Goal: Find specific page/section: Find specific page/section

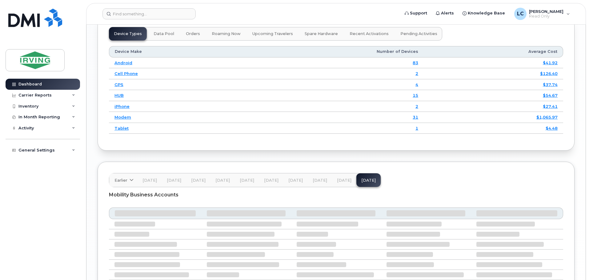
scroll to position [738, 0]
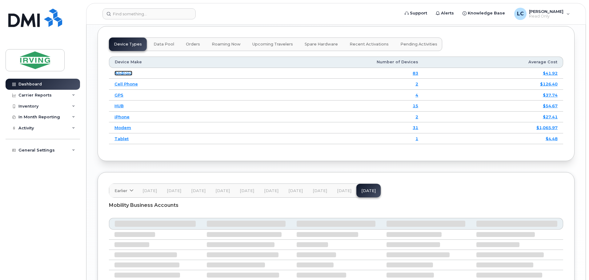
click at [126, 73] on link "Android" at bounding box center [123, 73] width 18 height 5
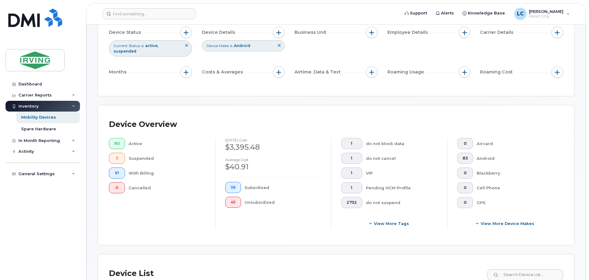
scroll to position [61, 0]
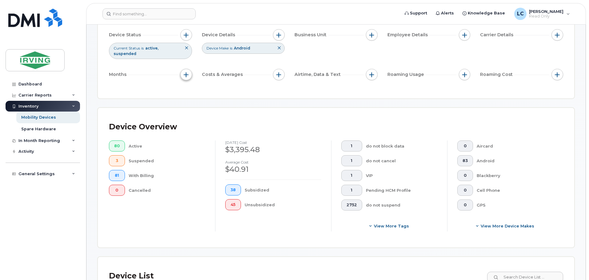
click at [189, 73] on button "button" at bounding box center [186, 75] width 12 height 12
click at [195, 89] on label "Billing Cycle" at bounding box center [206, 88] width 27 height 6
click at [190, 89] on input "Billing Cycle" at bounding box center [187, 87] width 5 height 5
checkbox input "true"
click at [214, 115] on icon at bounding box center [214, 113] width 5 height 5
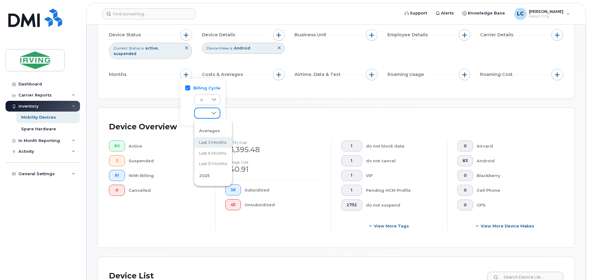
click at [268, 89] on div "Filter Device Device Status Current Status is active suspended Device Details D…" at bounding box center [336, 48] width 476 height 102
click at [281, 72] on span "button" at bounding box center [278, 74] width 5 height 5
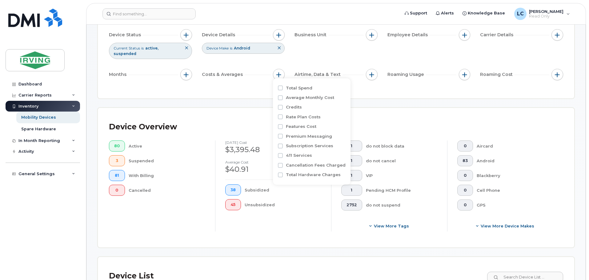
click at [362, 88] on div "Filter Device Device Status Current Status is active suspended Device Details D…" at bounding box center [336, 48] width 476 height 102
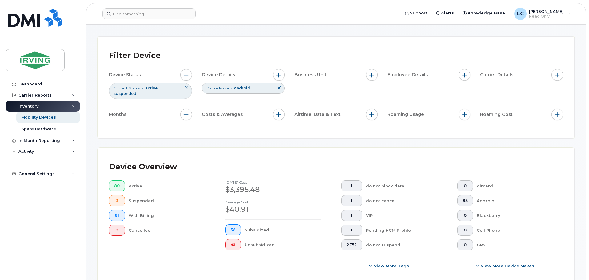
scroll to position [0, 0]
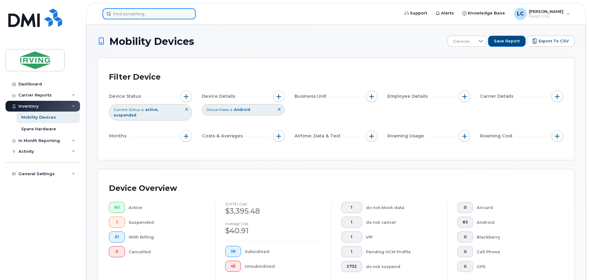
click at [122, 16] on input at bounding box center [148, 13] width 93 height 11
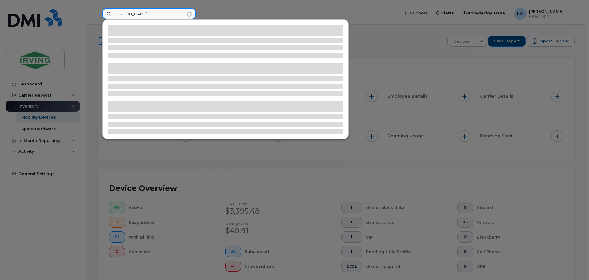
type input "morgan webber"
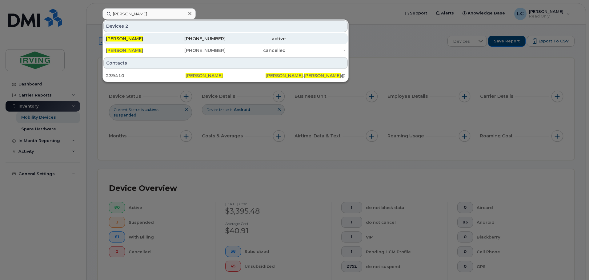
click at [215, 40] on div "782-640-3198" at bounding box center [196, 39] width 60 height 6
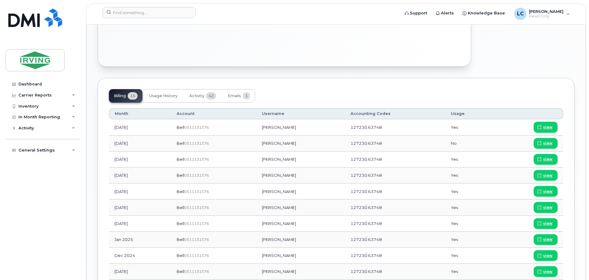
scroll to position [323, 0]
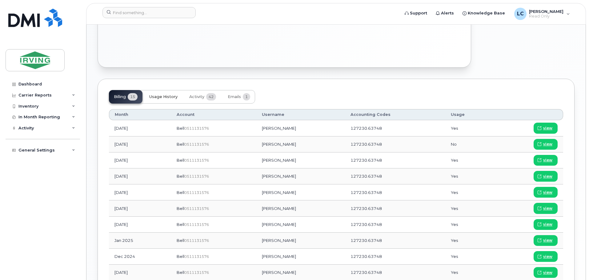
click at [167, 94] on span "Usage History" at bounding box center [163, 96] width 28 height 5
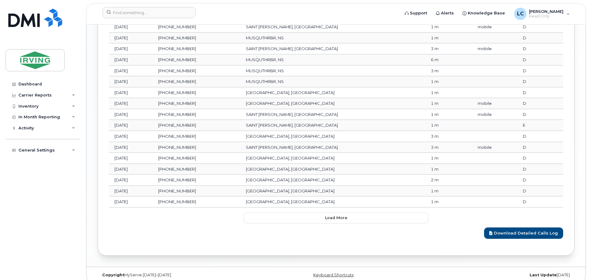
scroll to position [649, 0]
click at [349, 214] on button "Load more" at bounding box center [336, 217] width 184 height 11
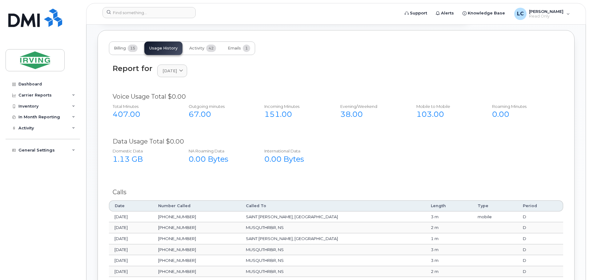
scroll to position [369, 0]
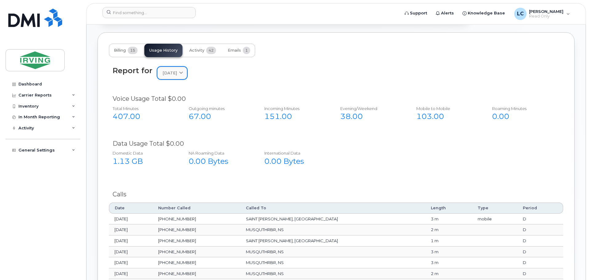
click at [182, 73] on link "[DATE]" at bounding box center [172, 73] width 30 height 13
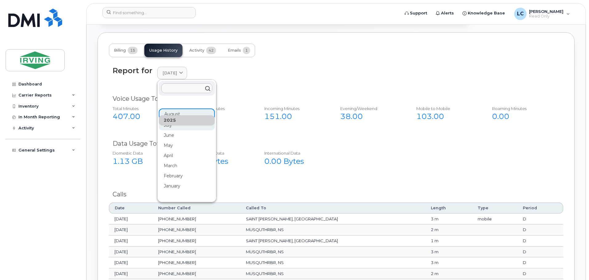
click at [176, 121] on div "July" at bounding box center [187, 125] width 56 height 10
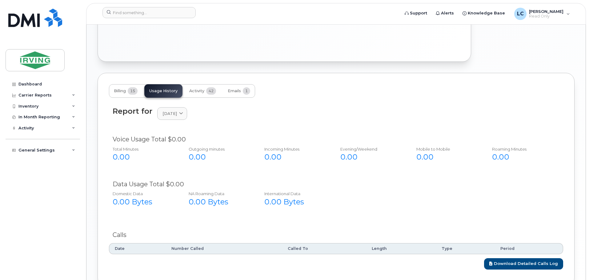
scroll to position [299, 0]
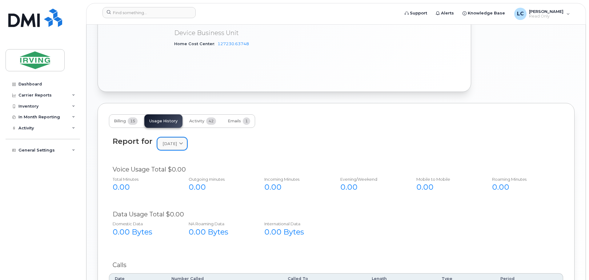
click at [183, 142] on icon at bounding box center [181, 144] width 4 height 4
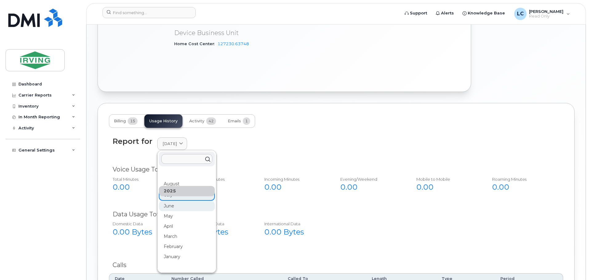
click at [177, 204] on div "June" at bounding box center [187, 206] width 56 height 10
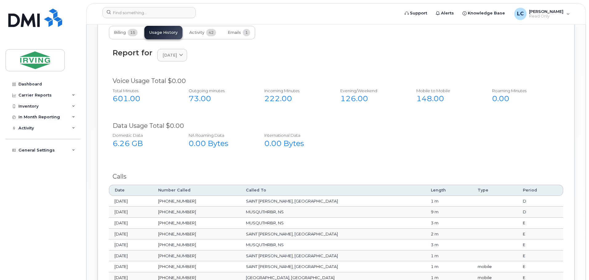
scroll to position [391, 0]
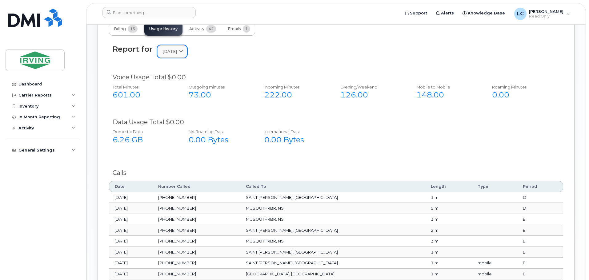
click at [170, 49] on span "June 2025" at bounding box center [169, 52] width 14 height 6
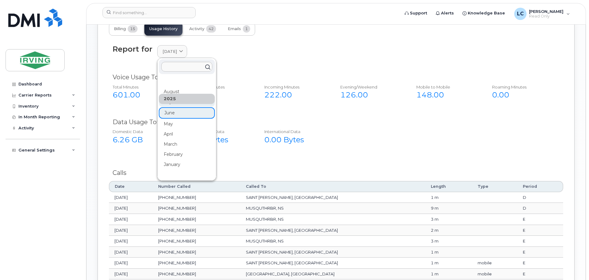
click at [173, 101] on div "July" at bounding box center [187, 102] width 56 height 10
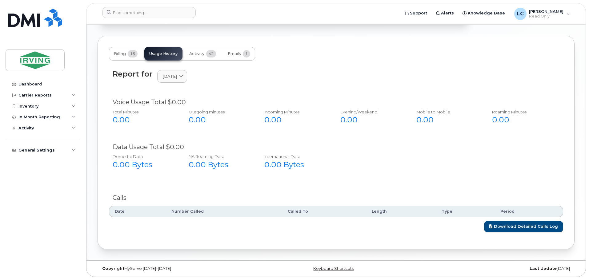
scroll to position [360, 0]
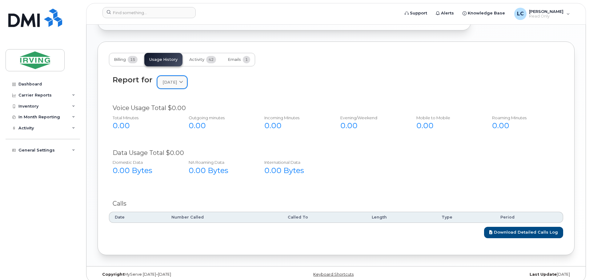
click at [182, 79] on div "[DATE]" at bounding box center [171, 82] width 19 height 6
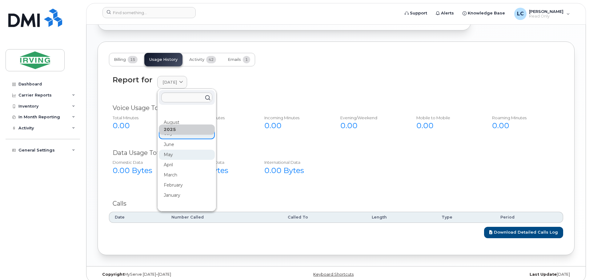
click at [176, 150] on div "May" at bounding box center [187, 155] width 56 height 10
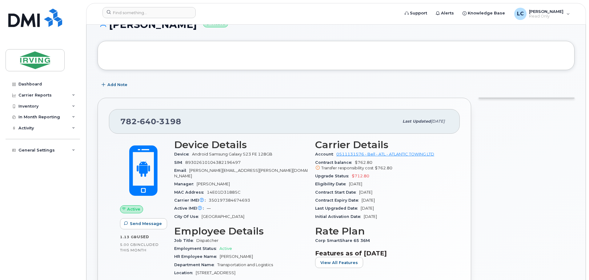
scroll to position [31, 0]
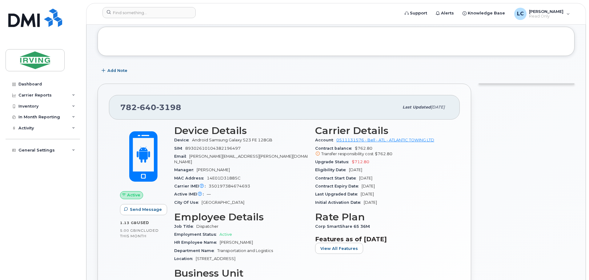
click at [319, 153] on icon at bounding box center [317, 154] width 4 height 4
click at [318, 153] on icon at bounding box center [317, 154] width 4 height 4
click at [361, 163] on span "$712.80" at bounding box center [360, 162] width 18 height 5
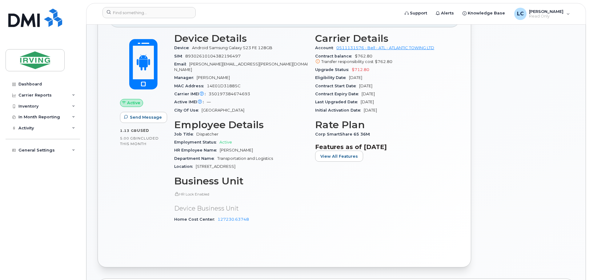
scroll to position [246, 0]
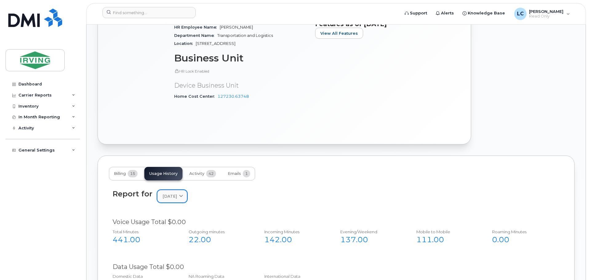
click at [182, 190] on link "[DATE]" at bounding box center [172, 196] width 30 height 13
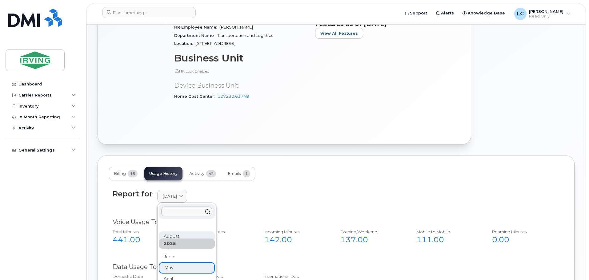
click at [171, 232] on div "August" at bounding box center [187, 237] width 56 height 10
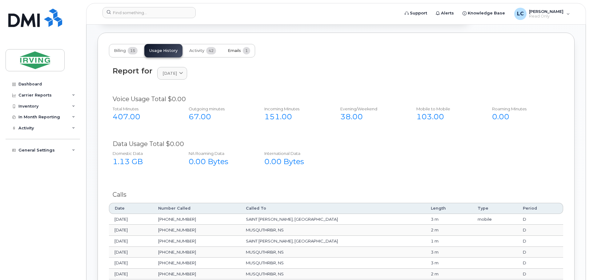
click at [248, 50] on button "Emails 1" at bounding box center [239, 51] width 32 height 14
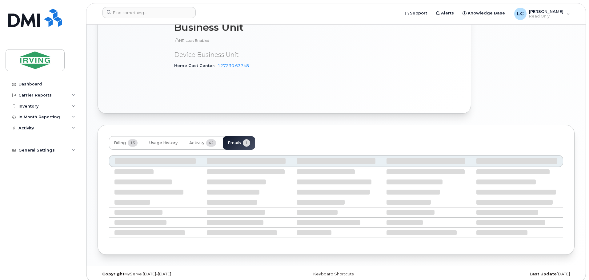
scroll to position [216, 0]
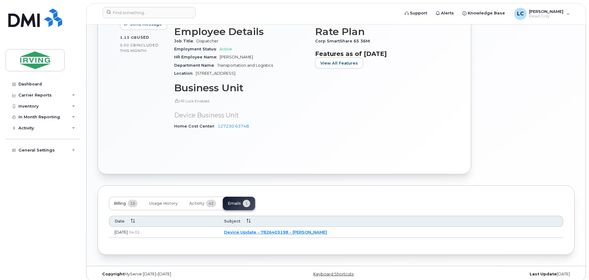
click at [127, 200] on button "Billing 15" at bounding box center [126, 204] width 34 height 14
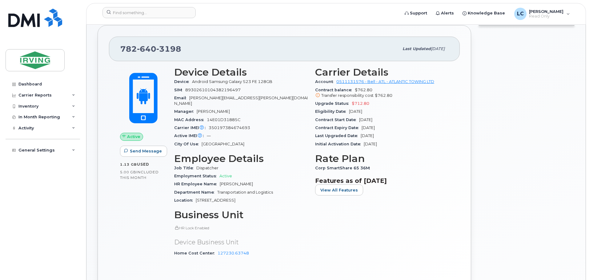
scroll to position [93, 0]
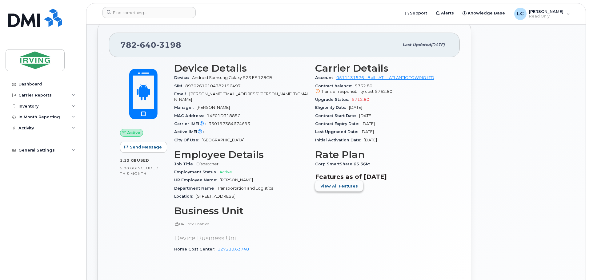
click at [340, 188] on span "View All Features" at bounding box center [339, 186] width 38 height 6
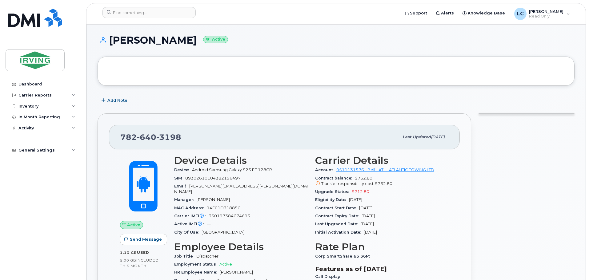
scroll to position [0, 0]
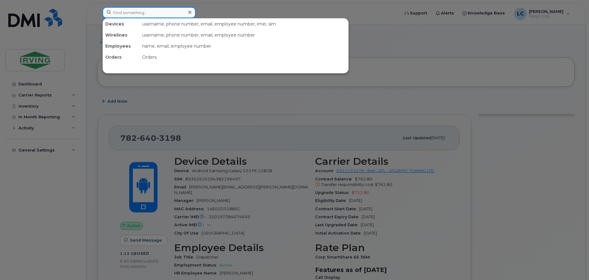
click at [151, 17] on input at bounding box center [148, 12] width 93 height 11
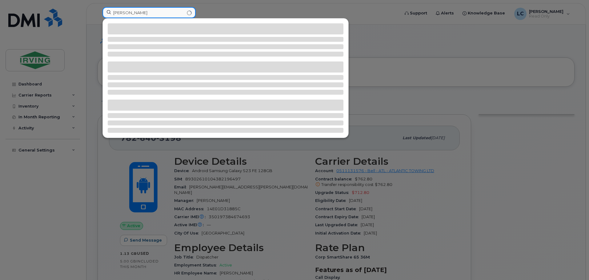
type input "amy campbell"
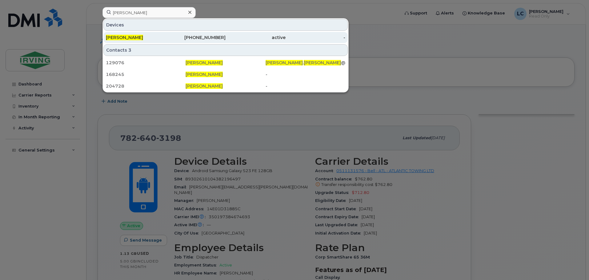
click at [236, 37] on div "active" at bounding box center [255, 37] width 60 height 6
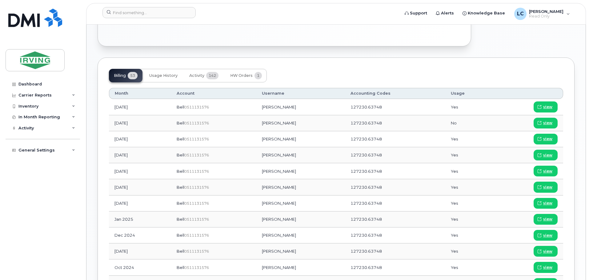
scroll to position [338, 0]
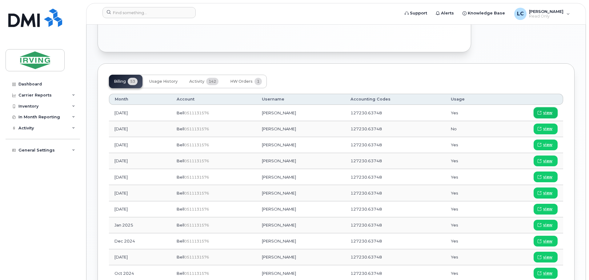
click at [550, 110] on span "view" at bounding box center [547, 113] width 9 height 6
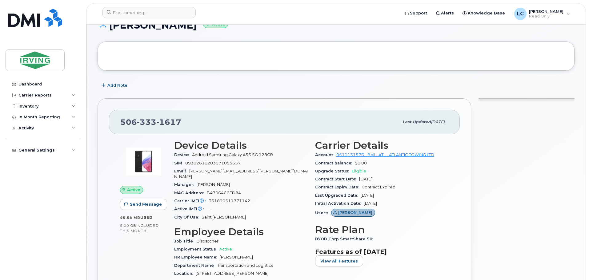
scroll to position [31, 0]
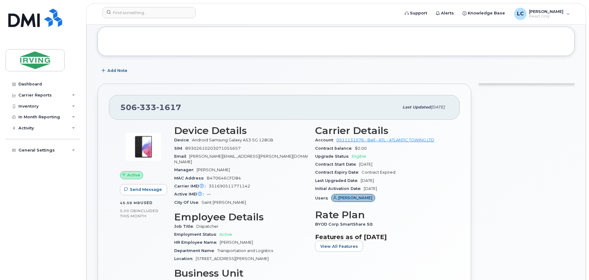
click at [373, 171] on span "Contract Expired" at bounding box center [378, 172] width 34 height 5
click at [405, 137] on div "Account 0511131576 - Bell - ATL - ATLANTIC TOWING LTD" at bounding box center [381, 140] width 133 height 8
click at [409, 142] on link "0511131576 - Bell - ATL - ATLANTIC TOWING LTD" at bounding box center [385, 140] width 98 height 5
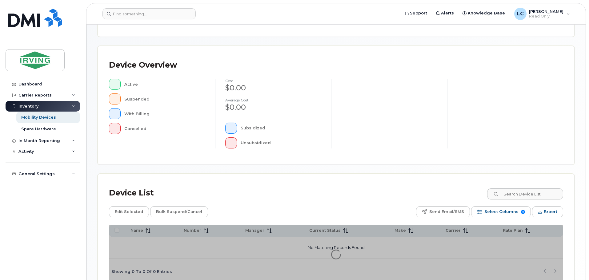
scroll to position [143, 0]
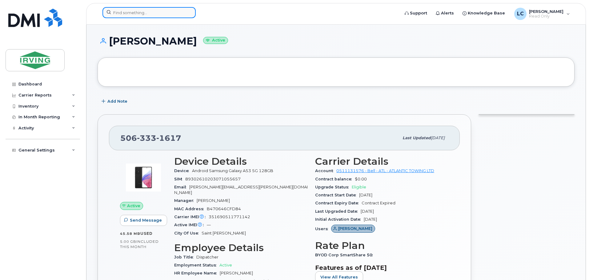
click at [135, 14] on input at bounding box center [148, 12] width 93 height 11
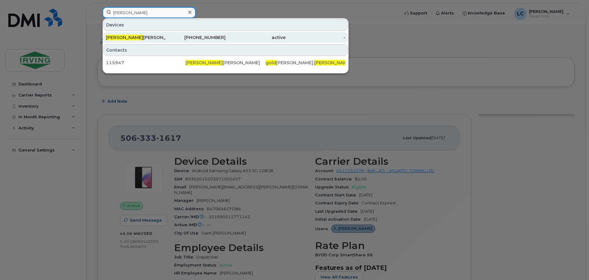
type input "[PERSON_NAME]"
click at [139, 37] on div "[PERSON_NAME] [PERSON_NAME]" at bounding box center [136, 37] width 60 height 6
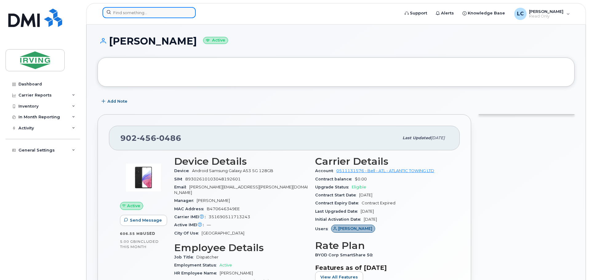
click at [122, 14] on input at bounding box center [148, 12] width 93 height 11
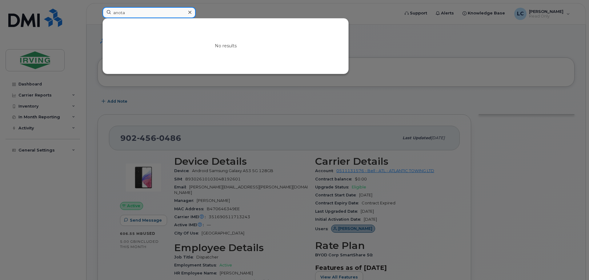
click at [122, 14] on input "anota" at bounding box center [148, 12] width 93 height 11
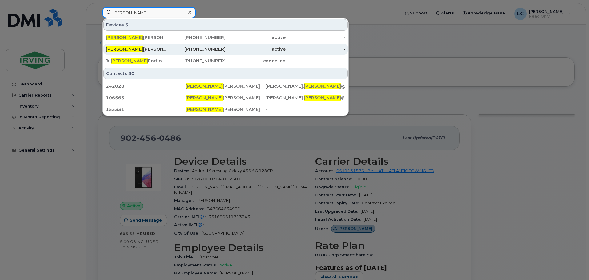
type input "[PERSON_NAME]"
click at [151, 50] on div "[PERSON_NAME]" at bounding box center [136, 49] width 60 height 6
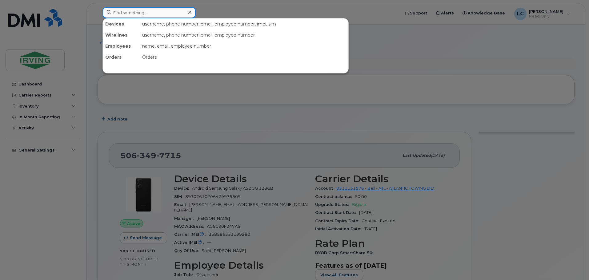
click at [138, 9] on input at bounding box center [148, 12] width 93 height 11
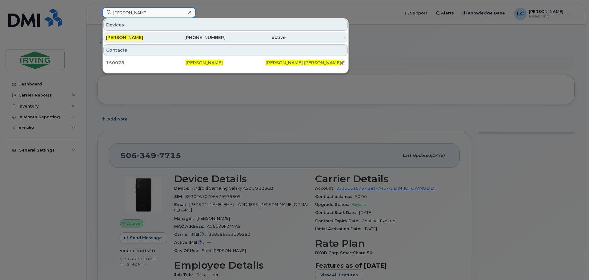
type input "[PERSON_NAME]"
click at [216, 40] on div "[PHONE_NUMBER]" at bounding box center [196, 37] width 60 height 6
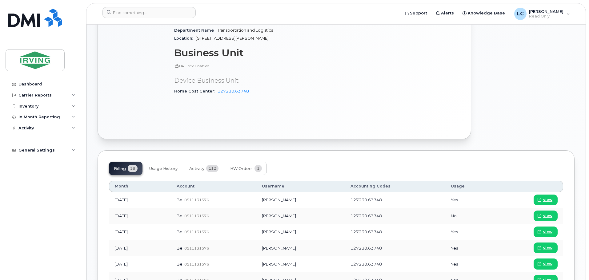
scroll to position [307, 0]
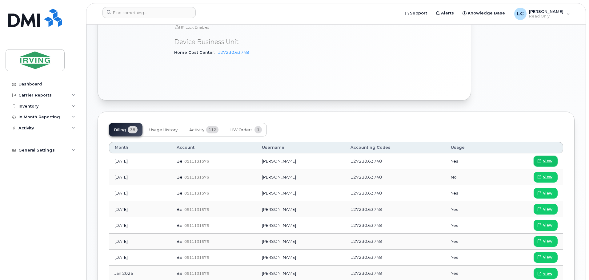
click at [543, 158] on span "view" at bounding box center [547, 161] width 9 height 6
click at [551, 174] on span "view" at bounding box center [547, 177] width 9 height 6
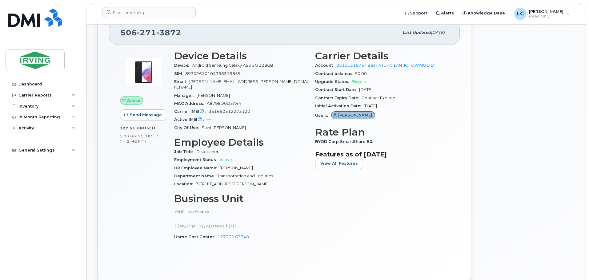
scroll to position [61, 0]
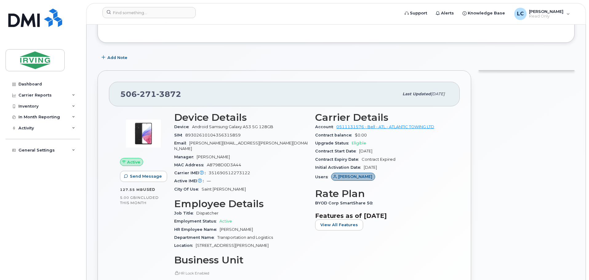
drag, startPoint x: 566, startPoint y: 128, endPoint x: 522, endPoint y: 133, distance: 44.2
click at [565, 128] on div at bounding box center [525, 209] width 103 height 284
